Goal: Task Accomplishment & Management: Manage account settings

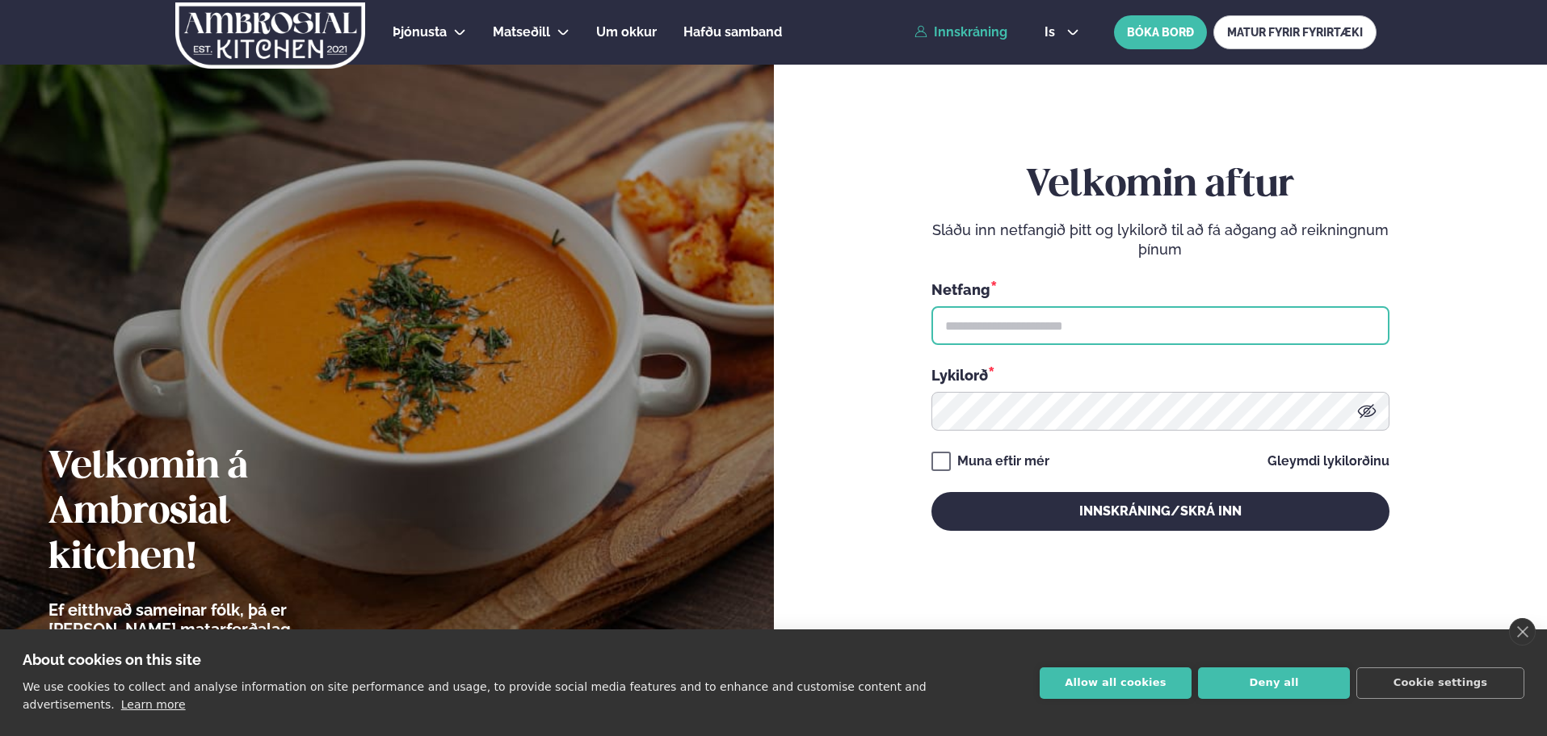
click at [1034, 330] on input "text" at bounding box center [1160, 325] width 458 height 39
click at [1016, 329] on input "text" at bounding box center [1160, 325] width 458 height 39
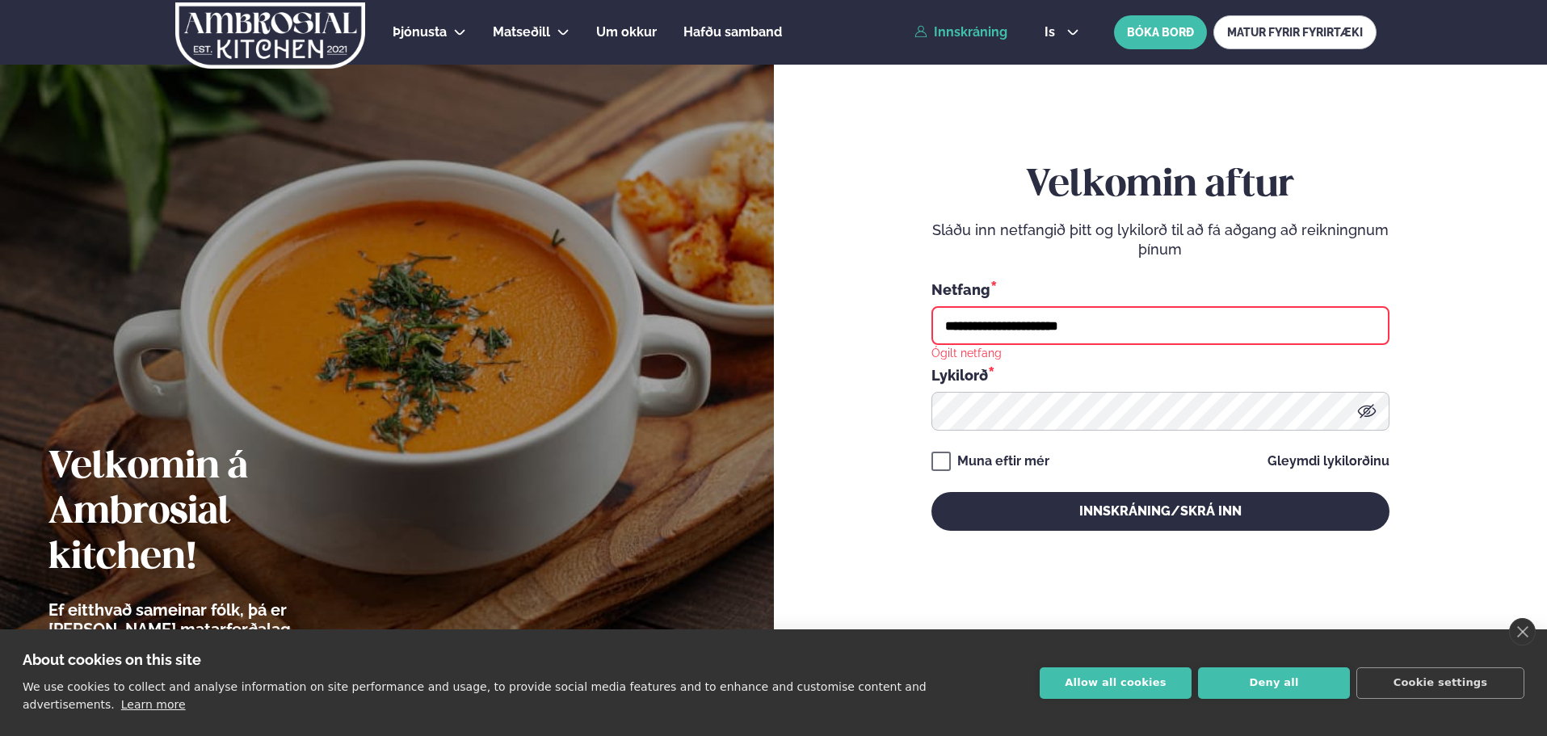
type input "**********"
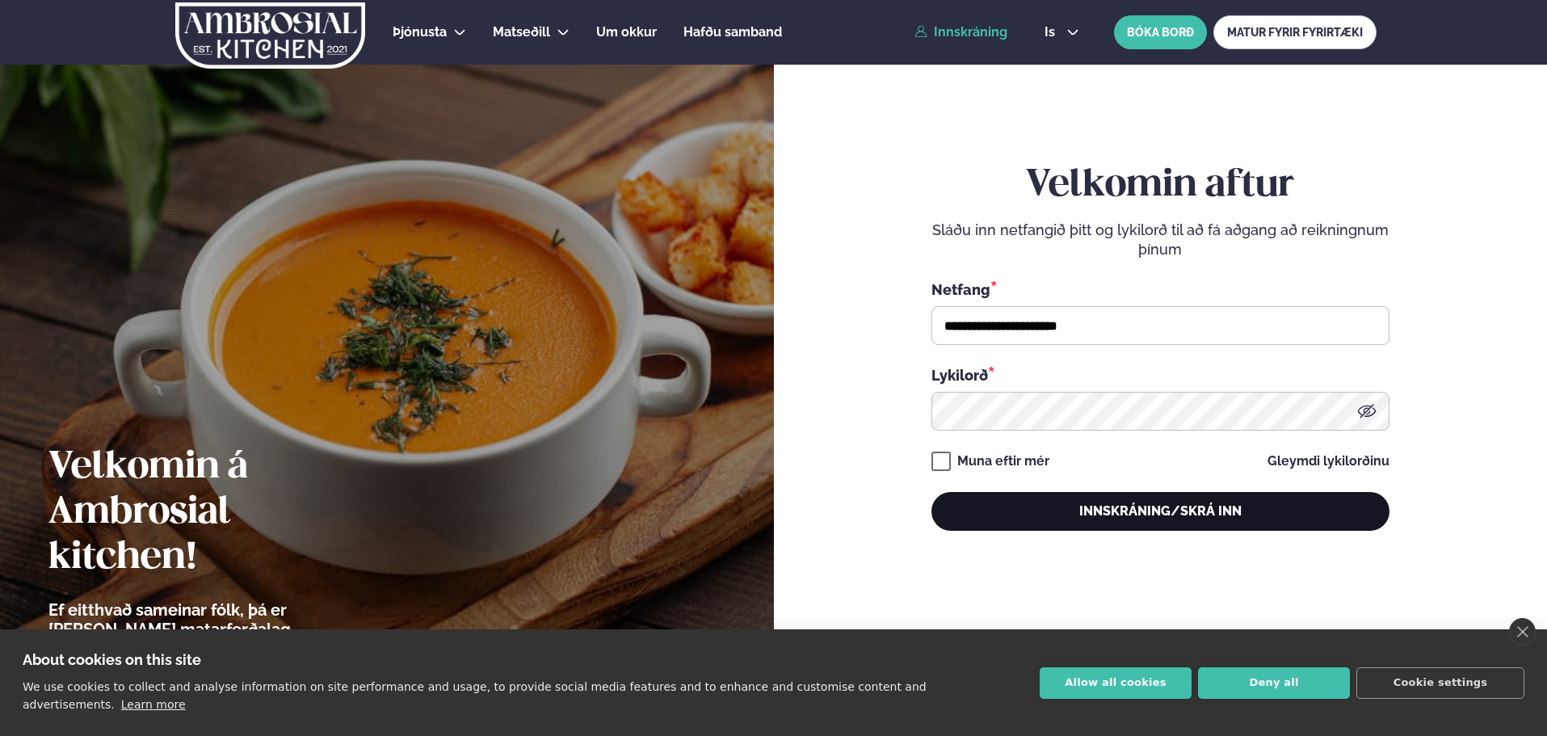
click at [1235, 524] on button "Innskráning/Skrá inn" at bounding box center [1160, 511] width 458 height 39
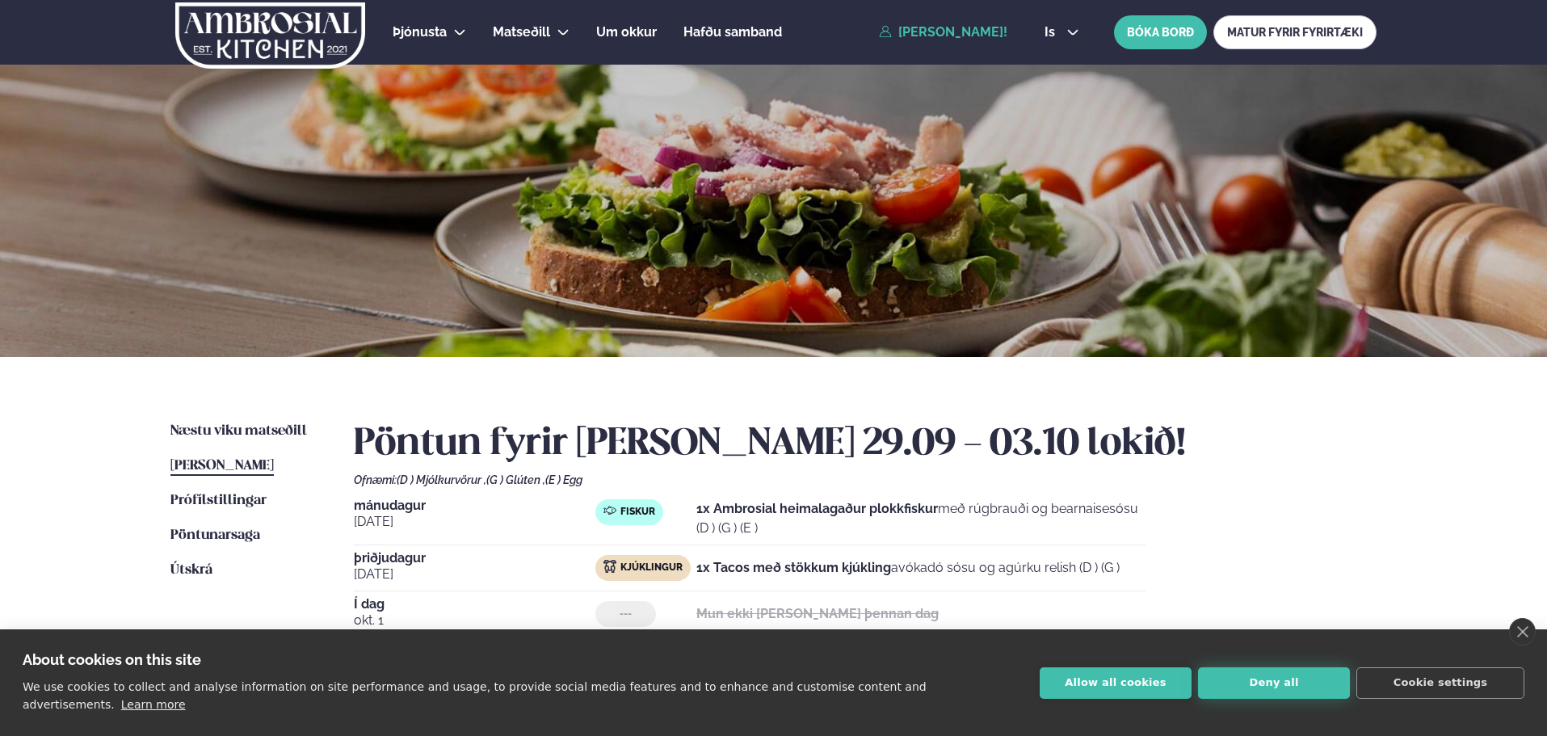
click at [1297, 688] on button "Deny all" at bounding box center [1274, 682] width 152 height 31
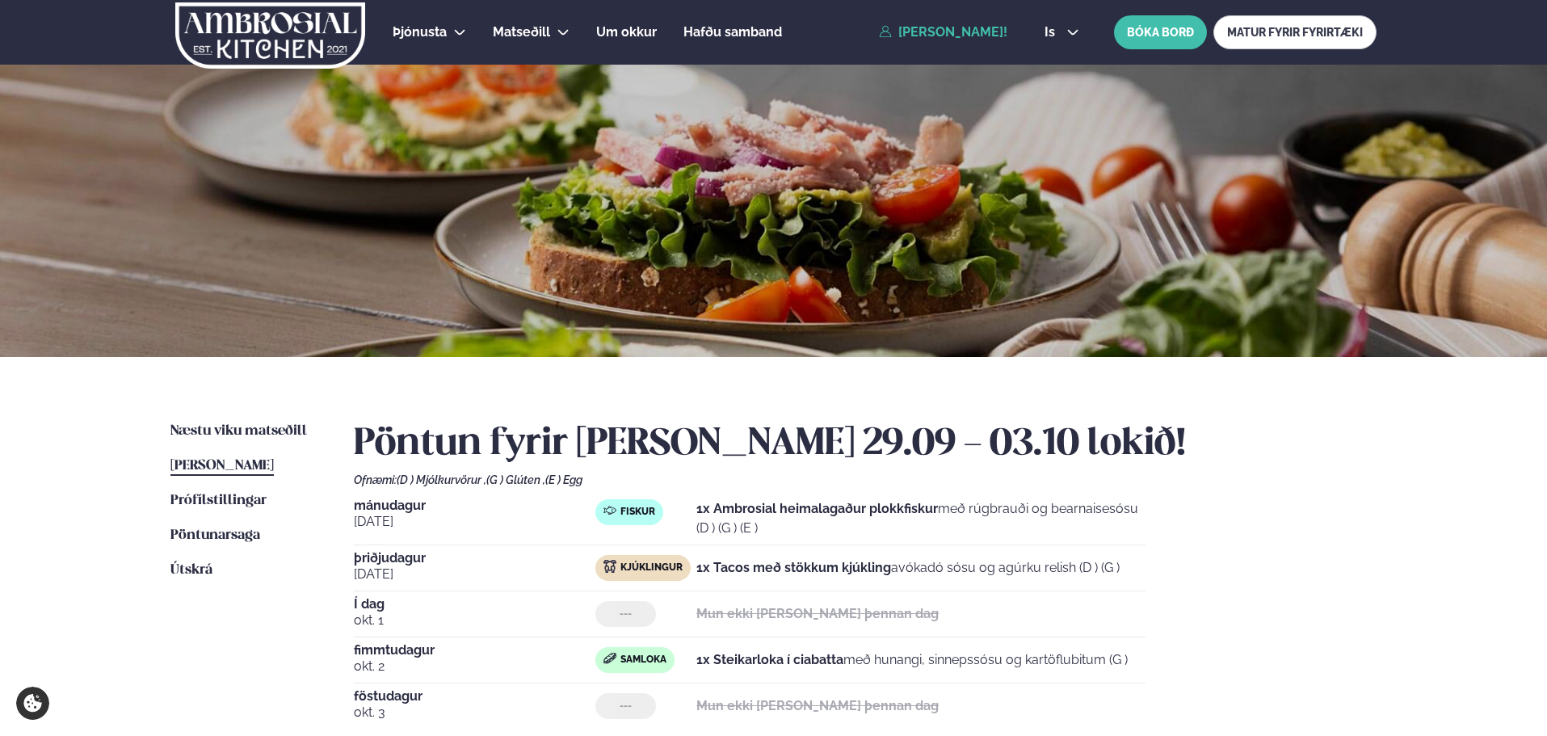
click at [937, 19] on div "Þjónusta Hádegismatur fyrir fyrirtæki Fyrirtækja veitingar Einkapartý Matseðill…" at bounding box center [773, 32] width 1303 height 65
click at [946, 35] on link "[PERSON_NAME]!" at bounding box center [943, 32] width 128 height 15
click at [201, 569] on span "Útskrá" at bounding box center [191, 570] width 42 height 14
